Goal: Task Accomplishment & Management: Use online tool/utility

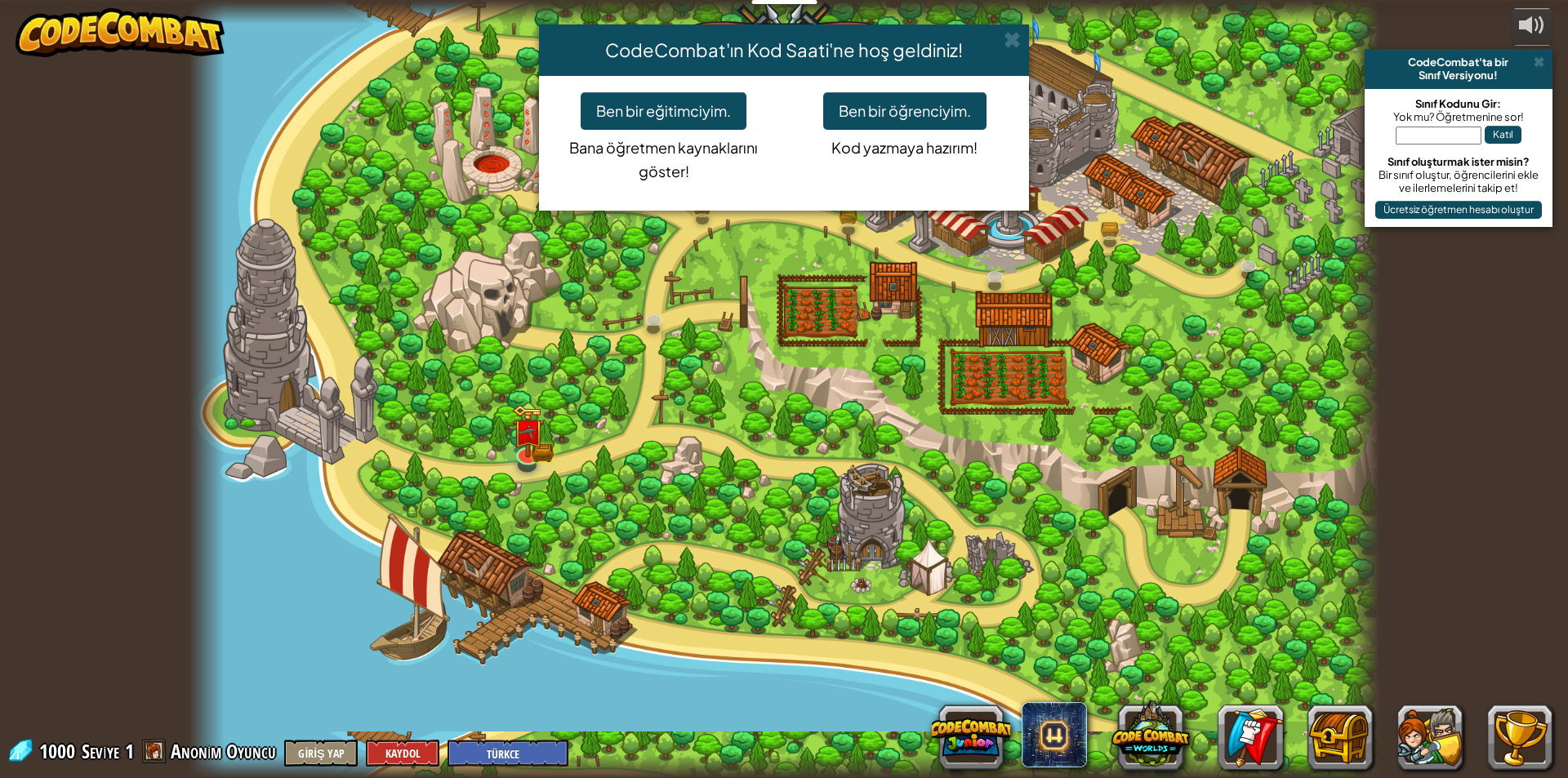
select select "tr"
click at [416, 573] on div "CodeCombat'ın Kod Saati'ne hoş geldiniz! Ben bir eğitimciyim. Bana öğretmen kay…" at bounding box center [784, 389] width 1568 height 778
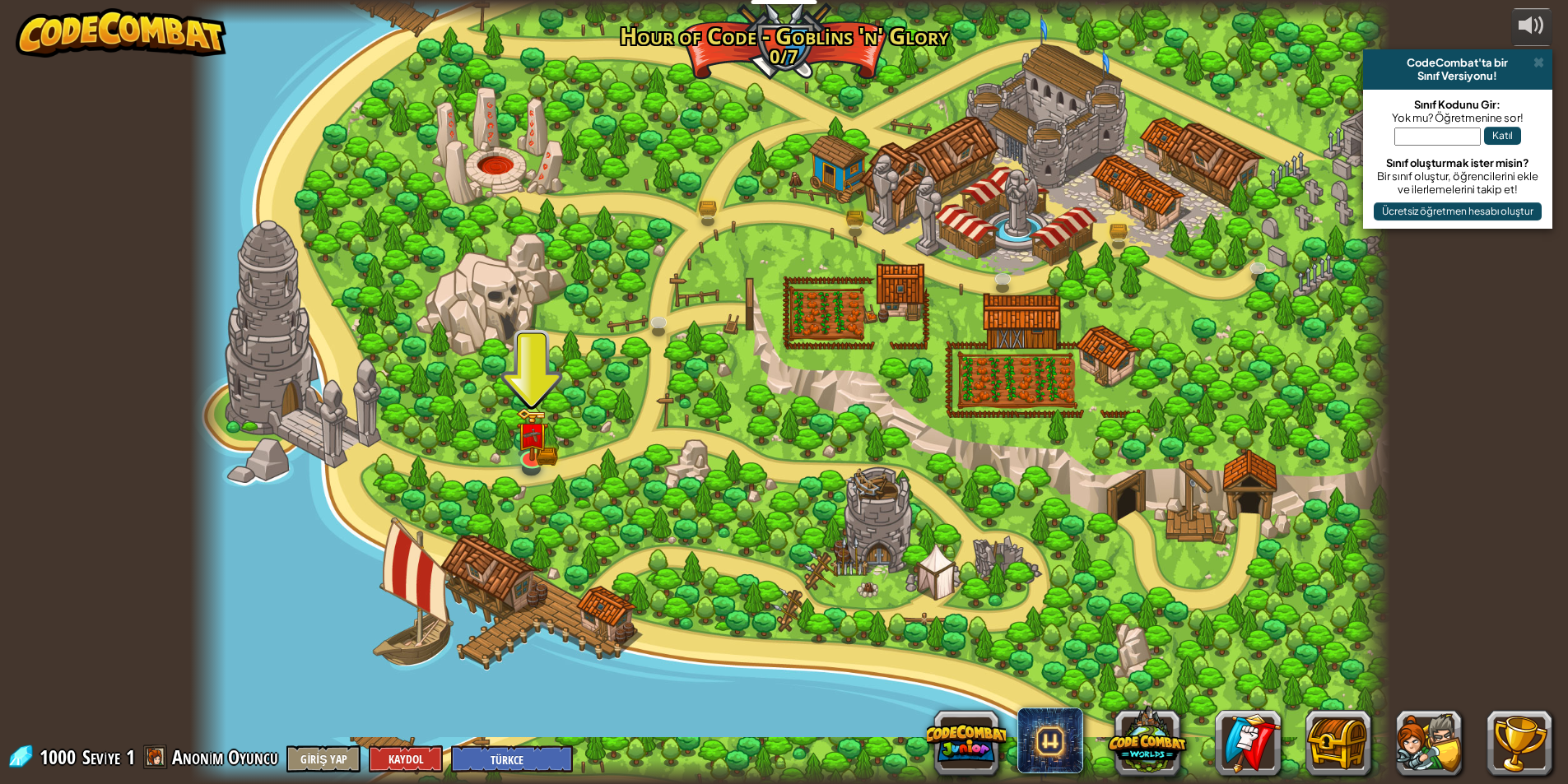
click at [454, 582] on div at bounding box center [790, 392] width 1200 height 784
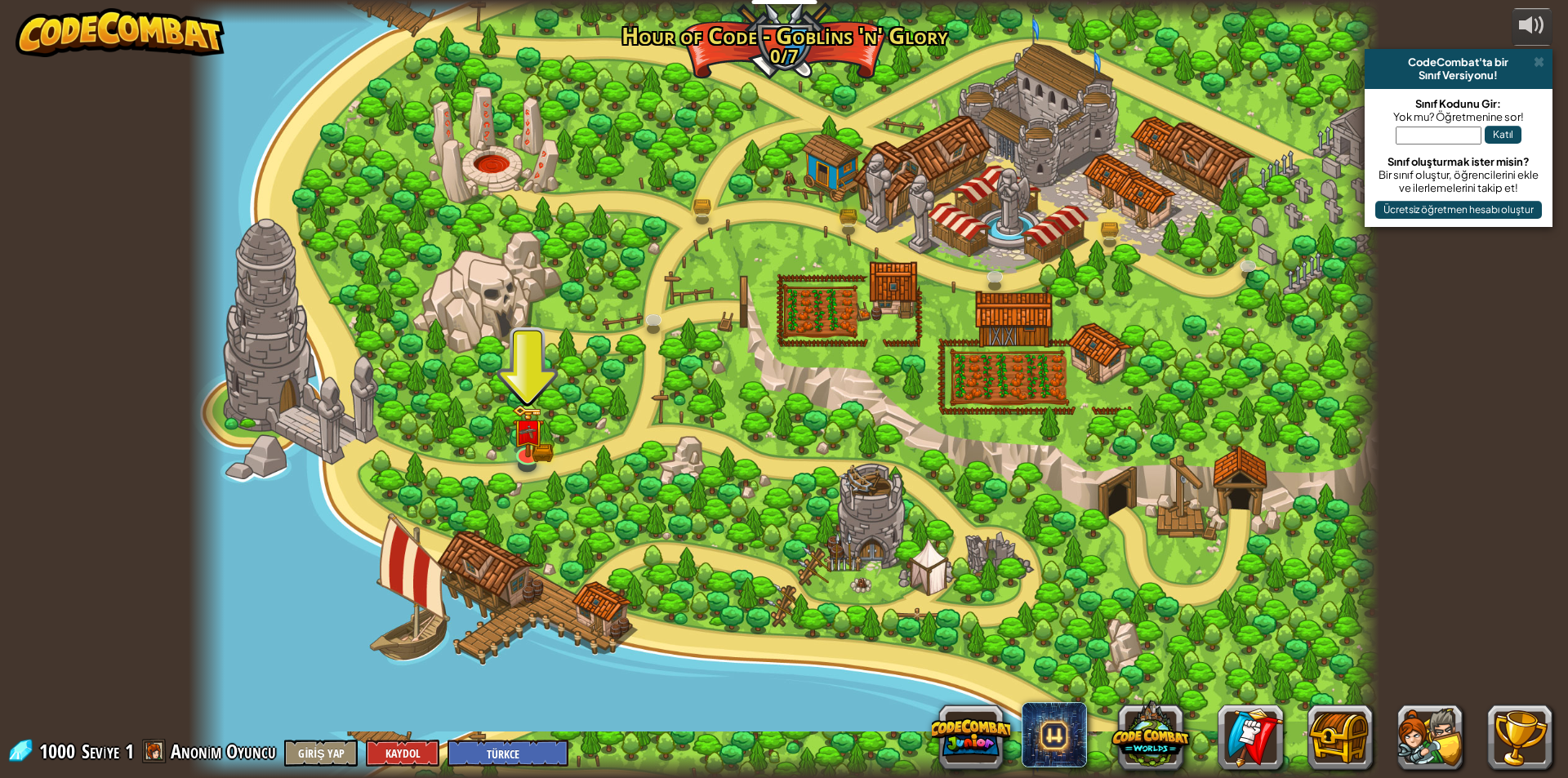
click at [457, 576] on div at bounding box center [784, 389] width 1190 height 778
click at [460, 575] on div at bounding box center [784, 389] width 1190 height 778
click at [427, 595] on div at bounding box center [784, 389] width 1190 height 778
drag, startPoint x: 416, startPoint y: 601, endPoint x: 476, endPoint y: 632, distance: 67.5
click at [434, 611] on div at bounding box center [784, 389] width 1190 height 778
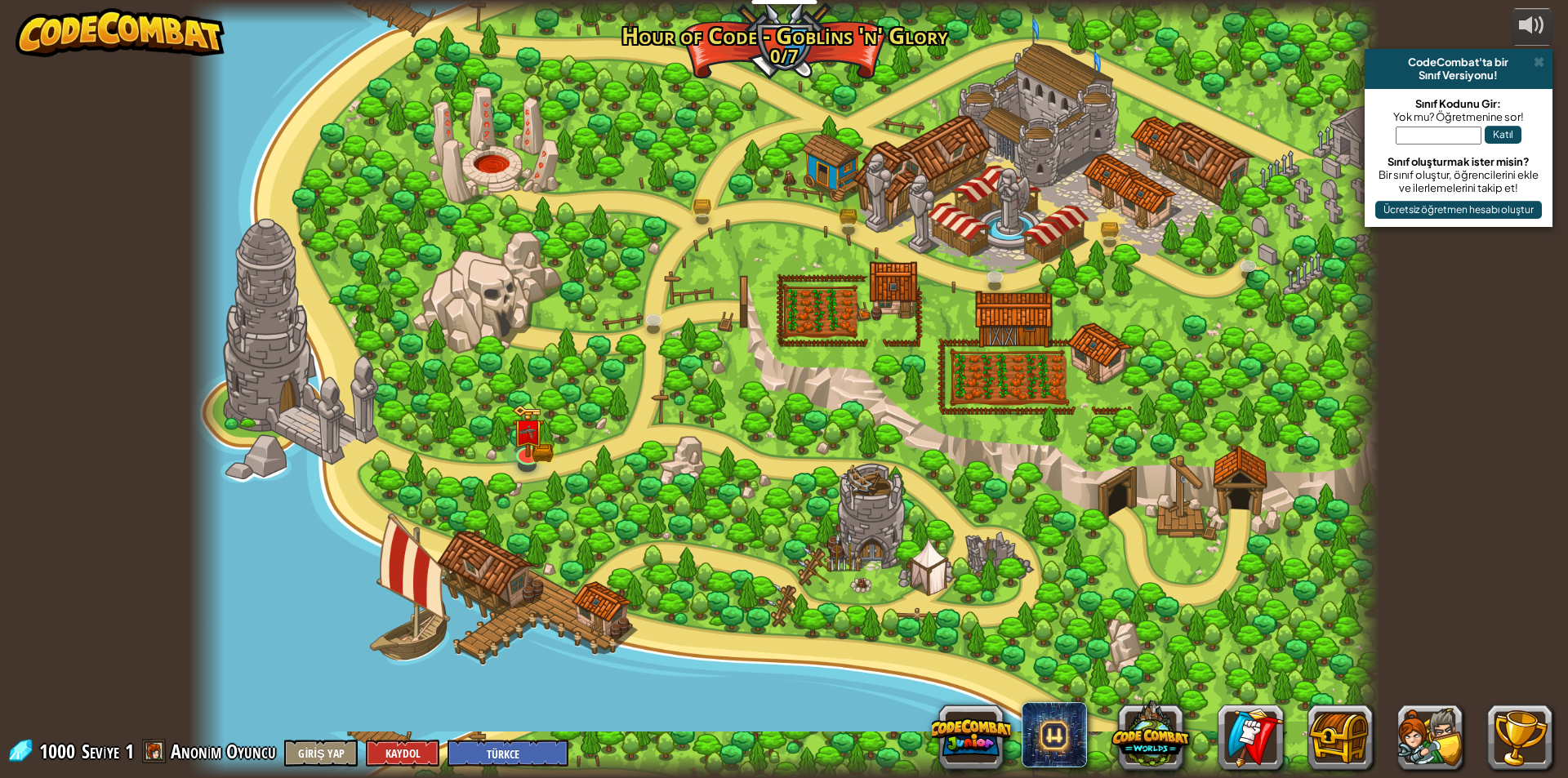
click at [488, 634] on div at bounding box center [784, 389] width 1190 height 778
click at [531, 443] on img at bounding box center [527, 419] width 32 height 71
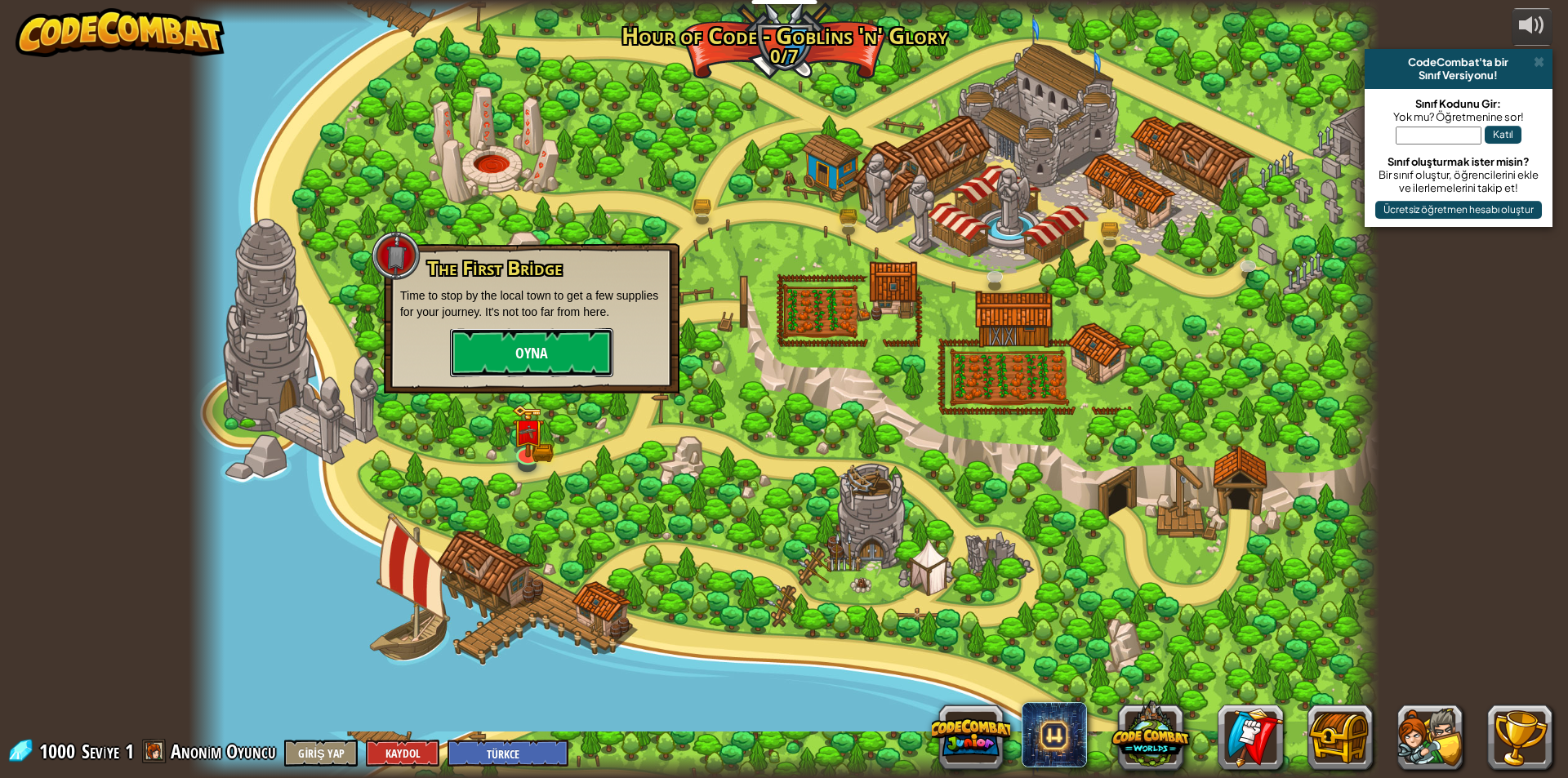
click at [552, 359] on button "Oyna" at bounding box center [531, 353] width 163 height 49
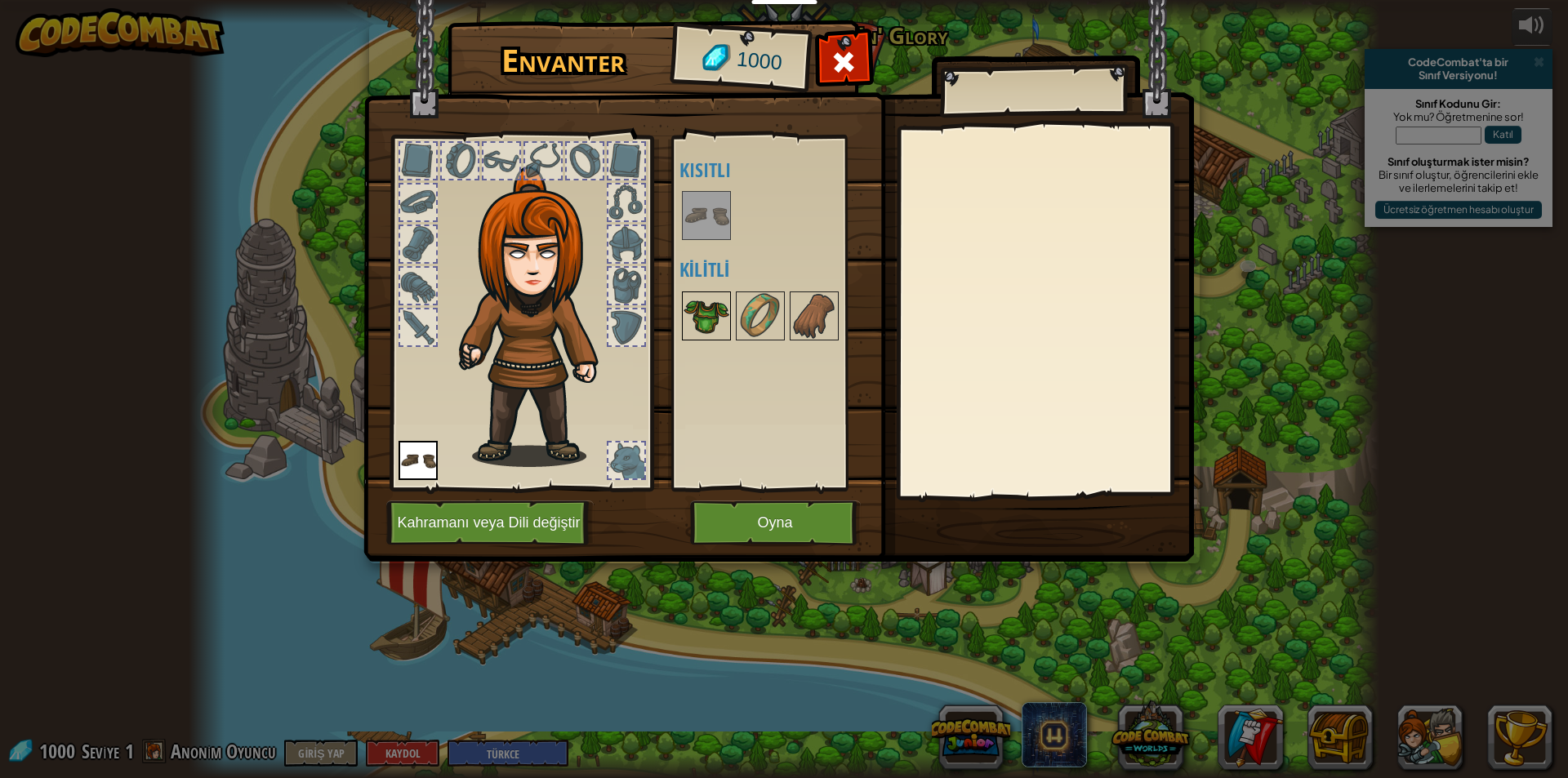
click at [694, 322] on img at bounding box center [707, 316] width 46 height 46
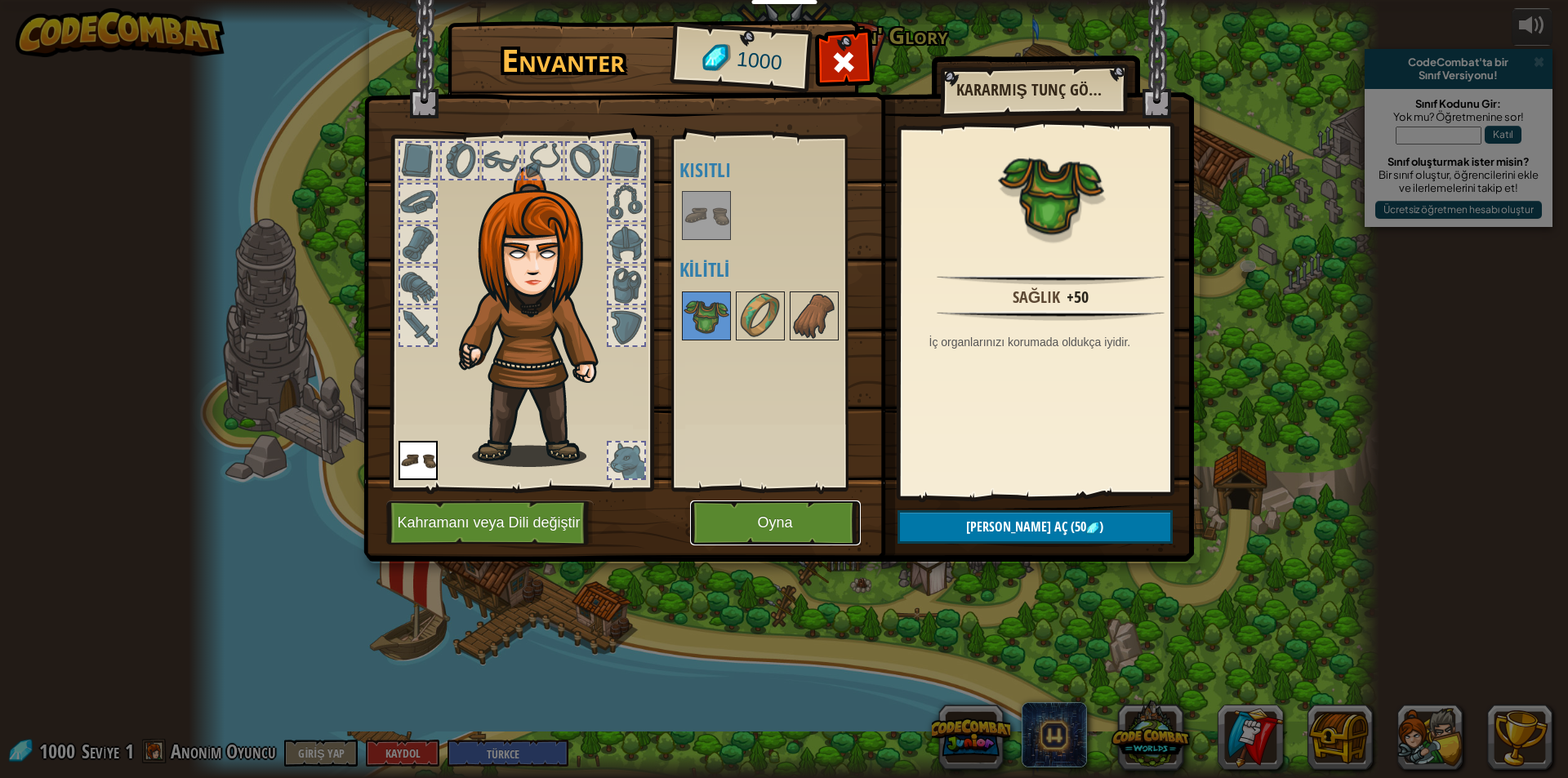
click at [826, 508] on button "Oyna" at bounding box center [775, 522] width 170 height 45
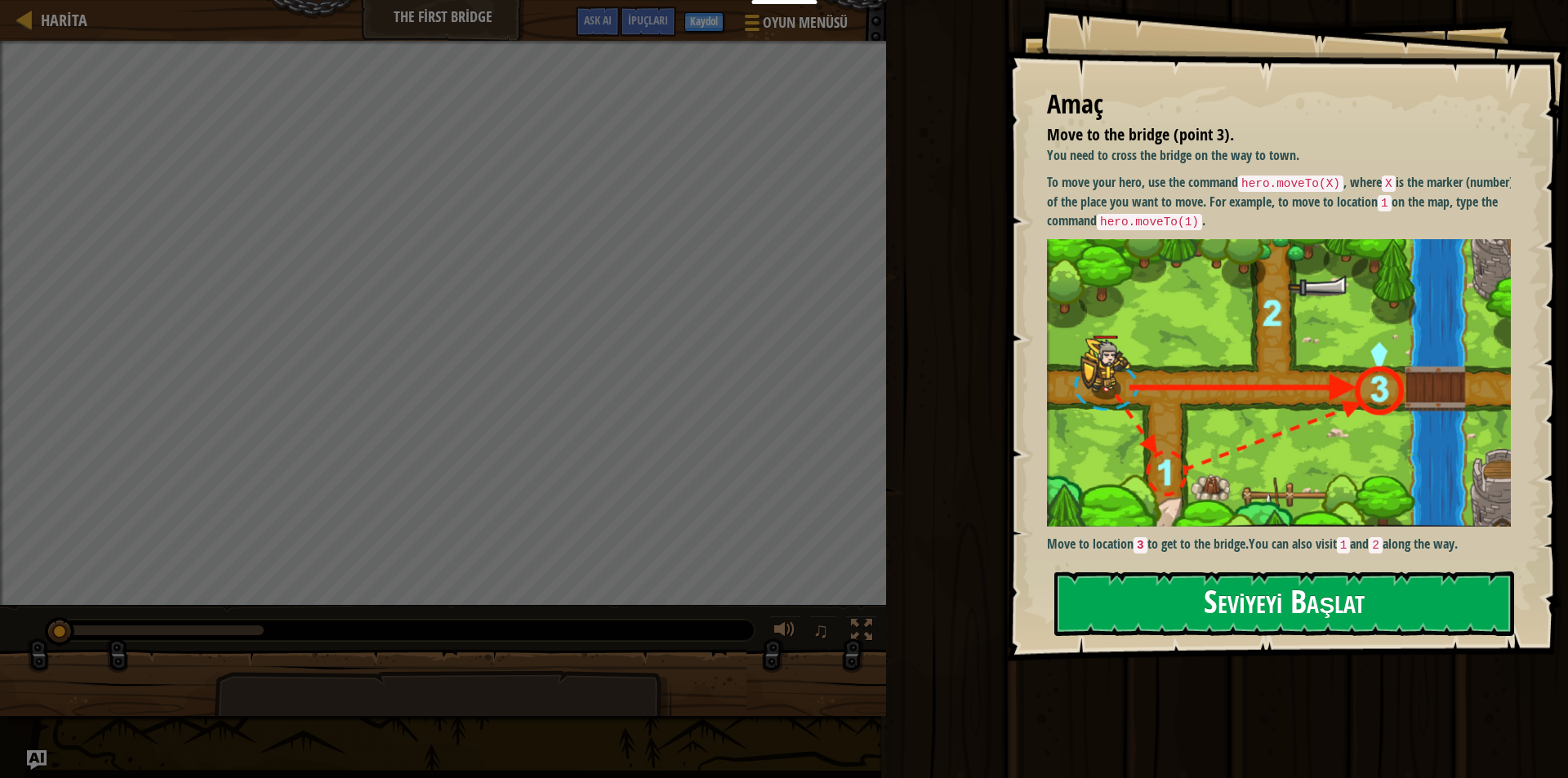
click at [1264, 611] on button "Seviyeyi Başlat" at bounding box center [1284, 603] width 460 height 64
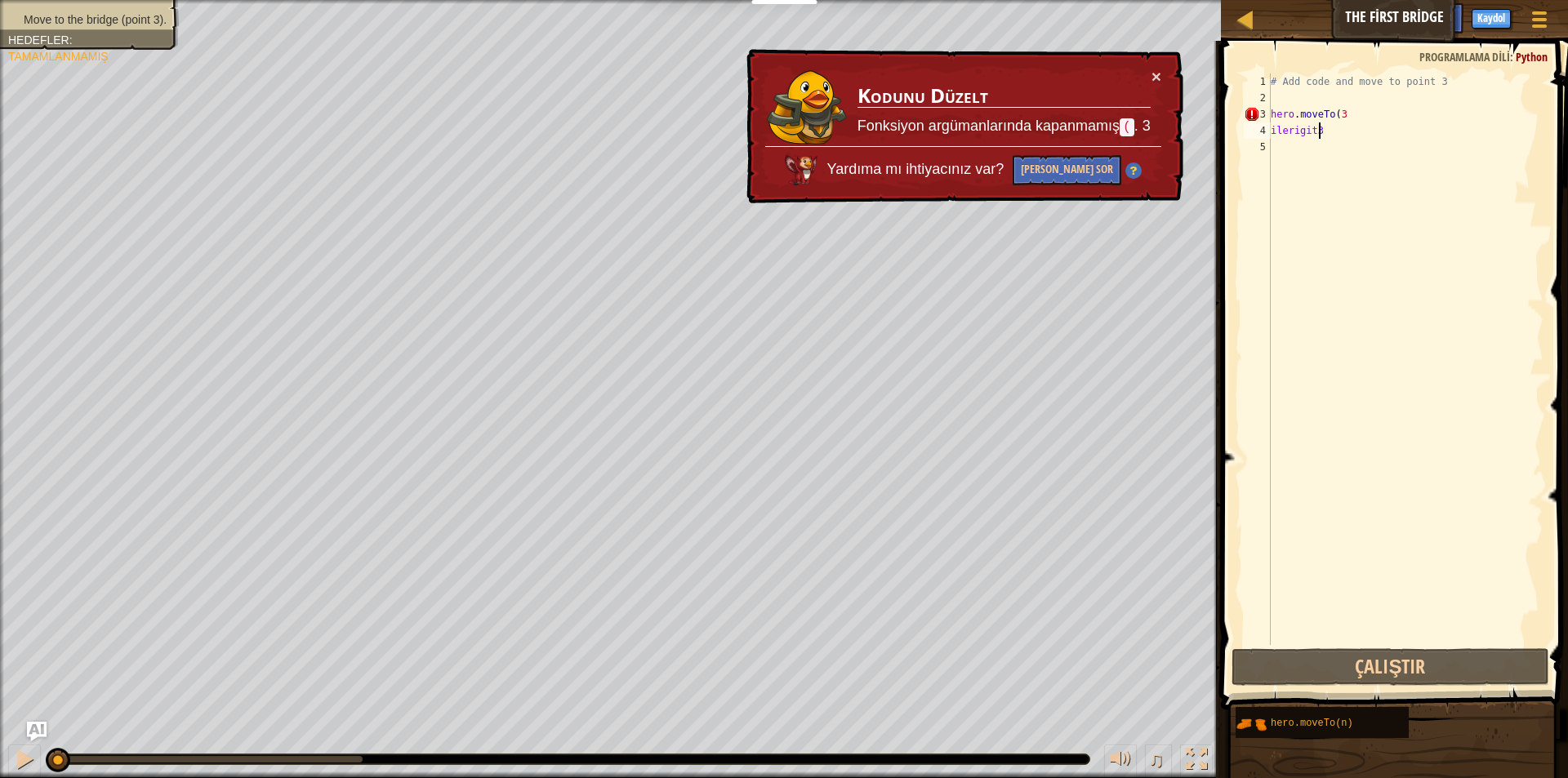
click at [1355, 124] on div "# Add code and move to point 3 hero . moveTo ( 3 ilerigit3" at bounding box center [1405, 375] width 276 height 604
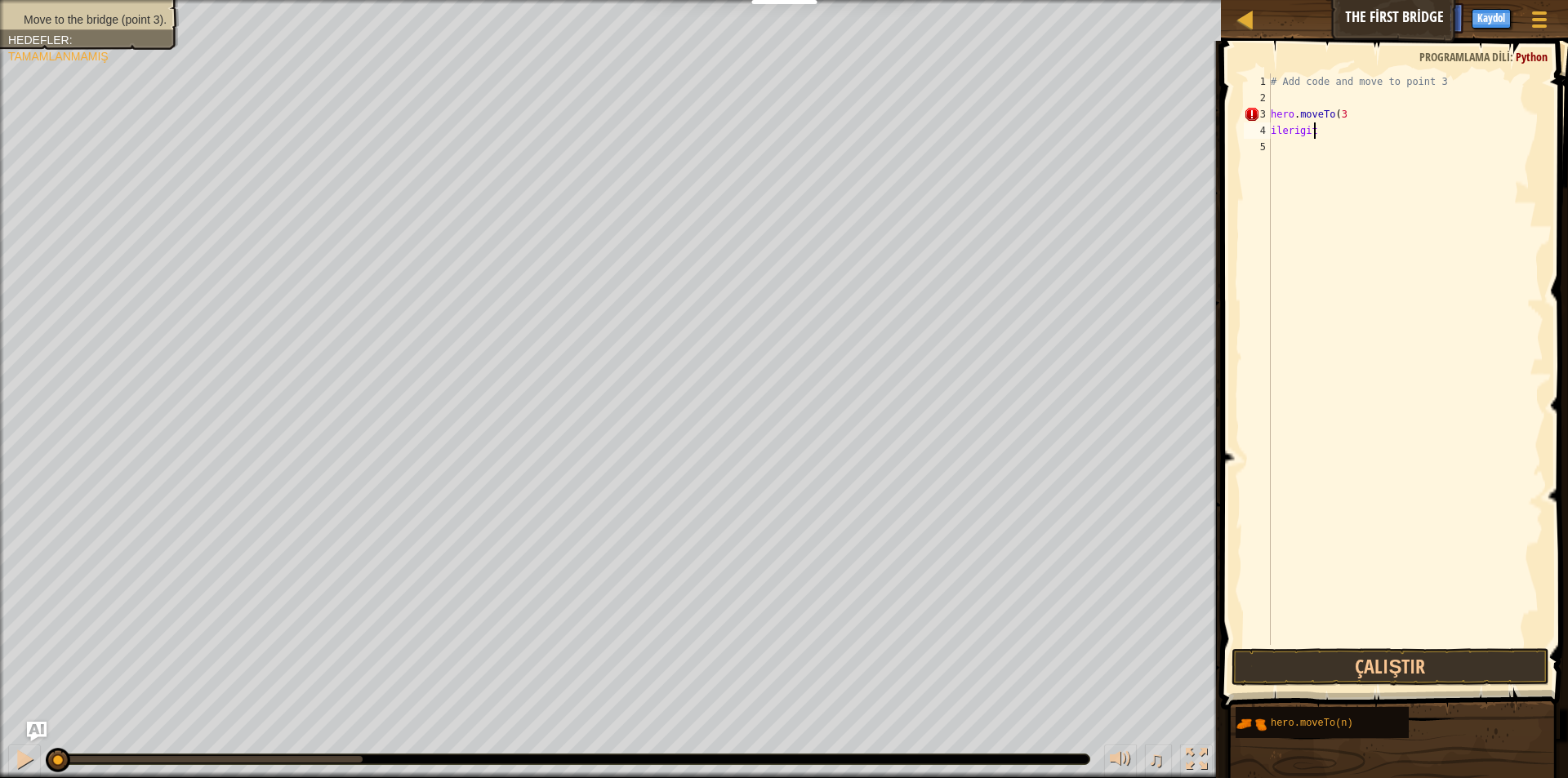
type textarea "i"
type textarea "h"
click at [1285, 121] on div "# Add code and move to point 3 h" at bounding box center [1405, 375] width 276 height 604
type textarea "h"
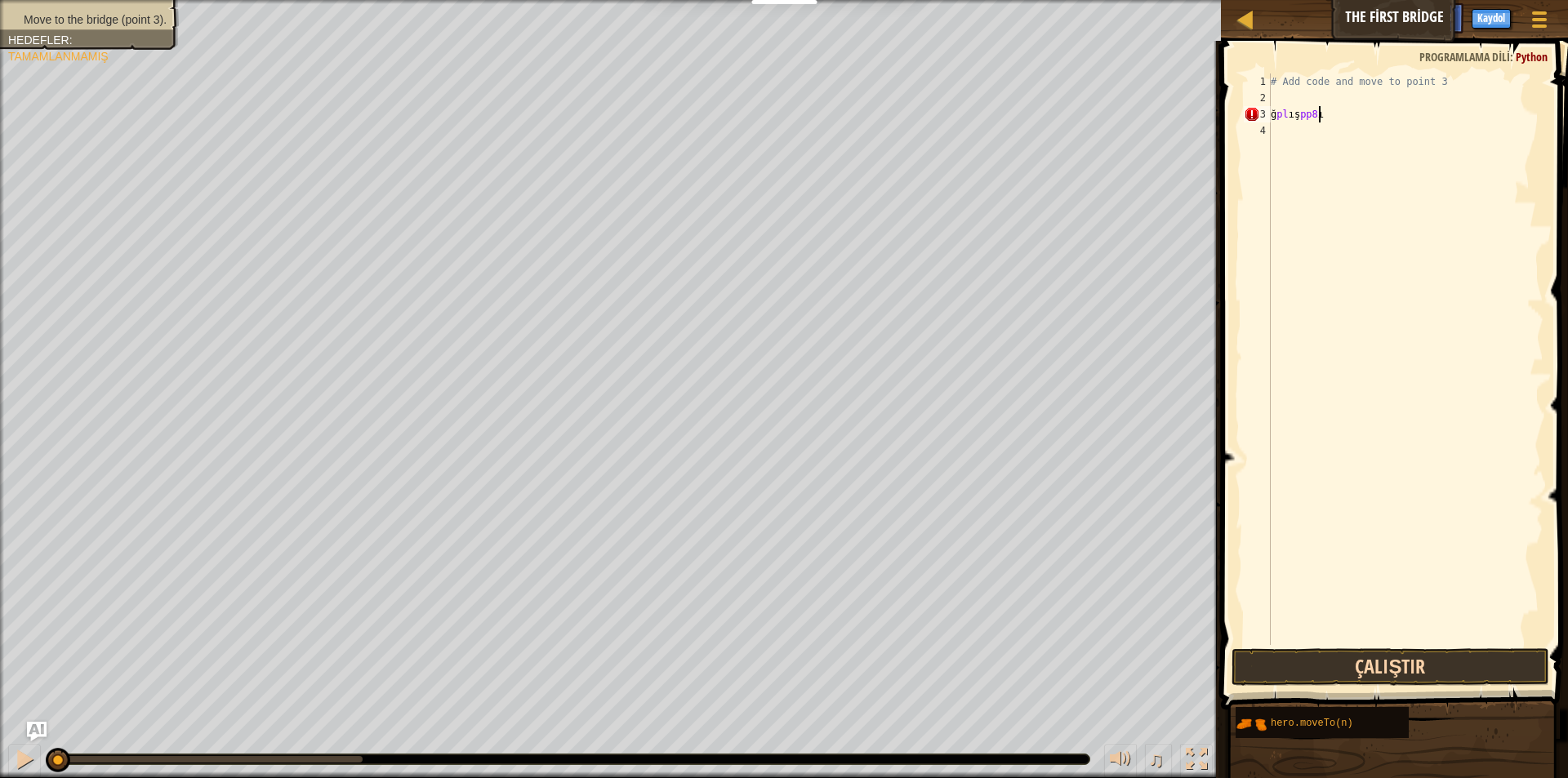
type textarea "ğplışpp8ı"
click at [1425, 669] on button "Çalıştır" at bounding box center [1391, 667] width 318 height 38
